Goal: Check status: Check status

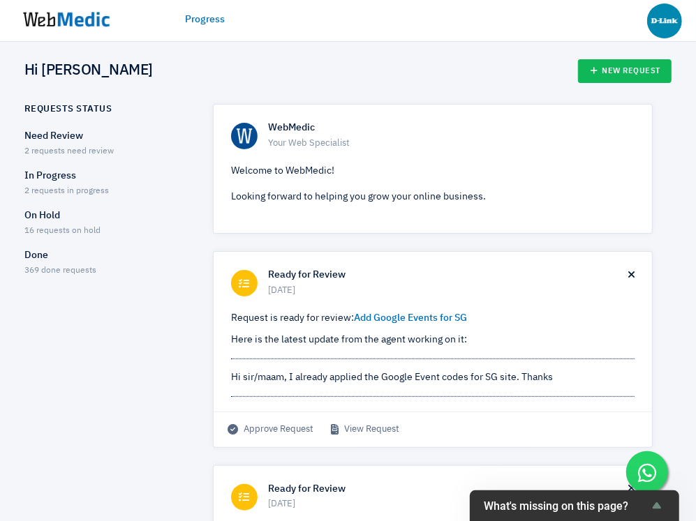
click at [71, 154] on span "2 requests need review" at bounding box center [68, 151] width 89 height 8
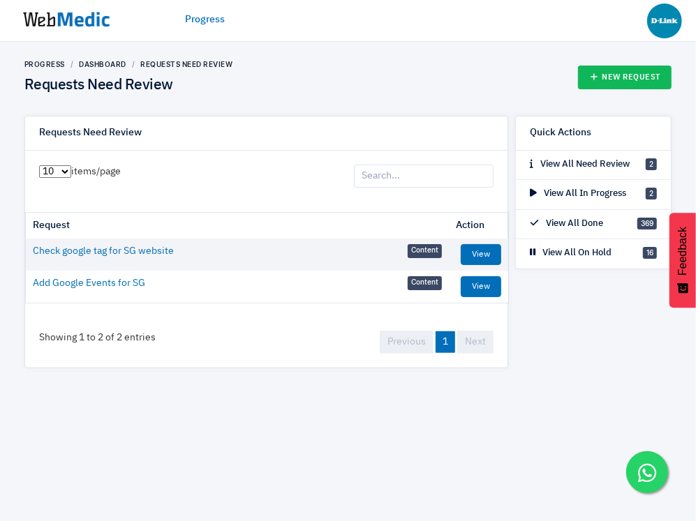
click at [82, 27] on img at bounding box center [66, 19] width 105 height 43
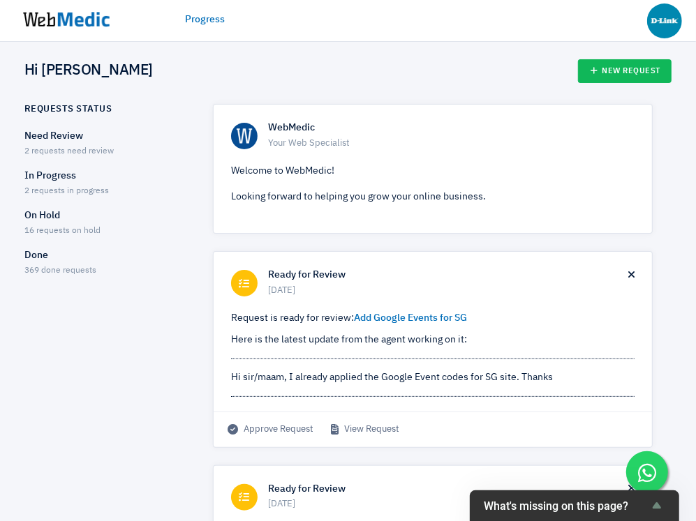
click at [70, 183] on p "In Progress" at bounding box center [106, 176] width 164 height 15
